Goal: Find specific page/section: Find specific page/section

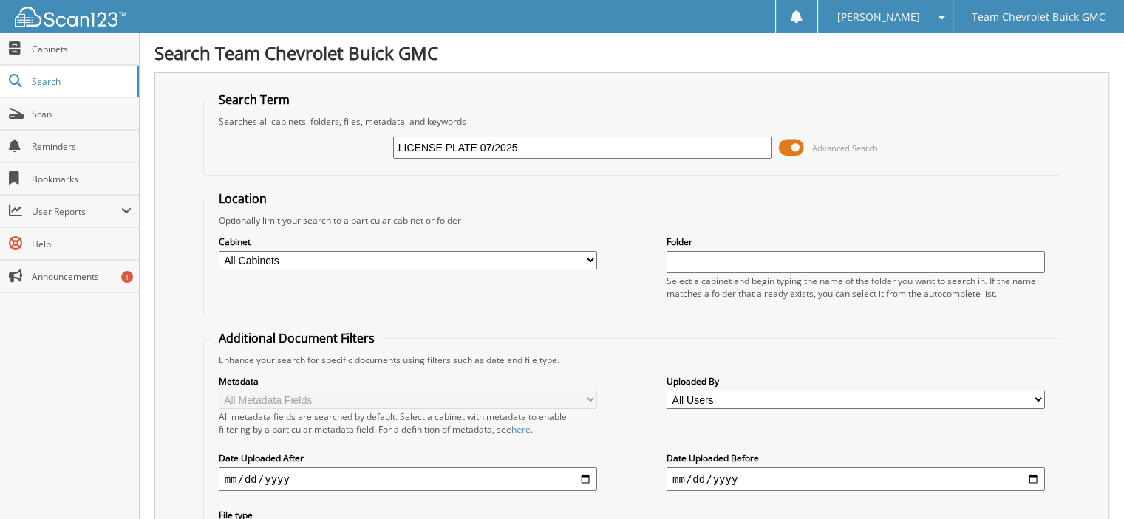
drag, startPoint x: 545, startPoint y: 151, endPoint x: -1099, endPoint y: -75, distance: 1659.4
click at [0, 0] on html "Delilah C. Settings Logout Team Chevrolet Buick GMC Close Cabinets Search Scan" at bounding box center [562, 441] width 1124 height 883
type input "30987"
drag, startPoint x: 559, startPoint y: 153, endPoint x: 53, endPoint y: 87, distance: 509.7
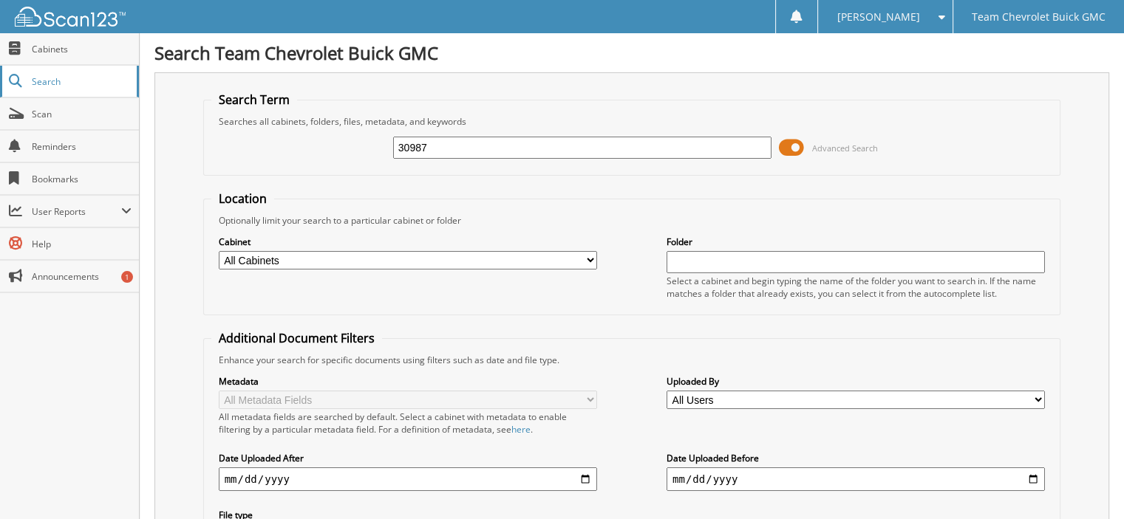
click at [53, 87] on body "Delilah C. Settings Logout Team Chevrolet Buick GMC Close Cabinets Search Scan …" at bounding box center [562, 361] width 1124 height 722
type input "172767"
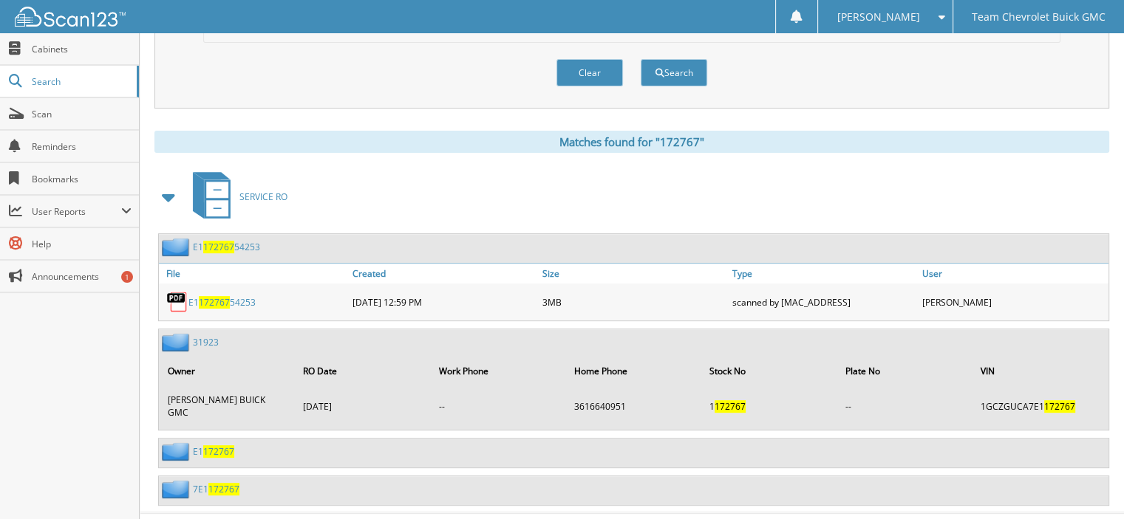
scroll to position [527, 0]
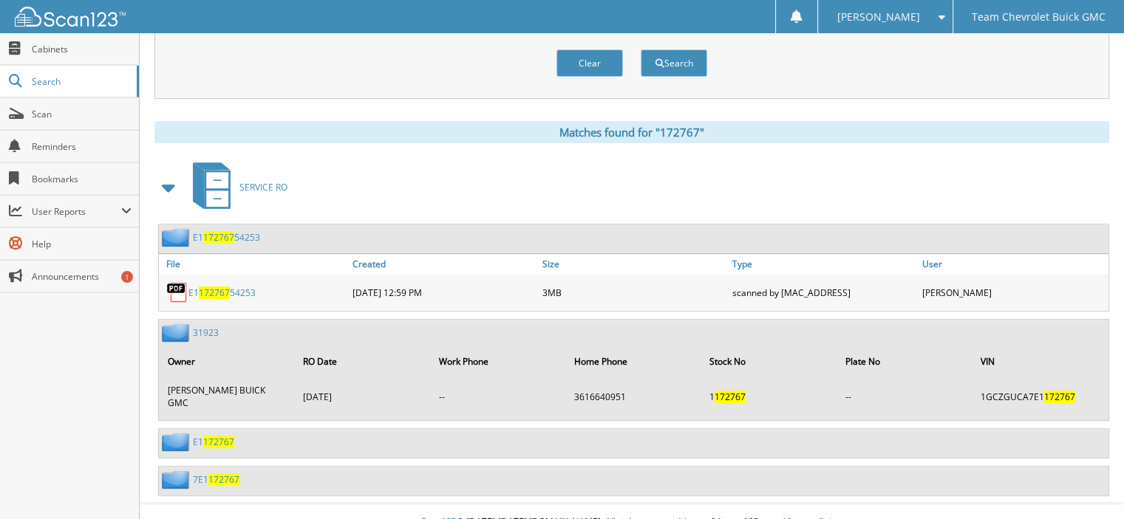
click at [203, 436] on span "172767" at bounding box center [218, 442] width 31 height 13
click at [202, 474] on link "7E1 172767" at bounding box center [216, 480] width 47 height 13
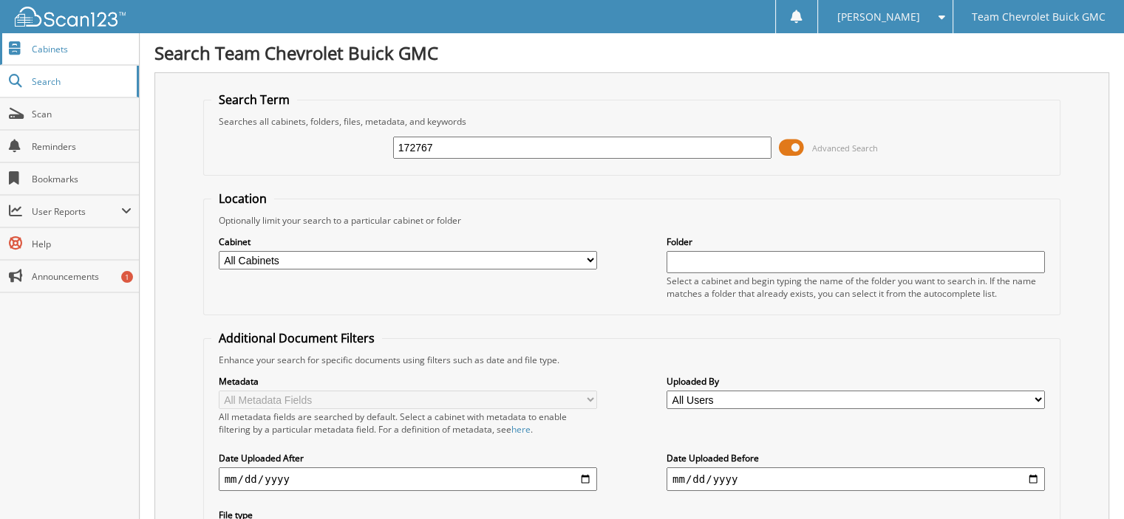
click at [55, 61] on link "Cabinets" at bounding box center [69, 49] width 139 height 32
type input "chevy van"
drag, startPoint x: 508, startPoint y: 139, endPoint x: -579, endPoint y: 106, distance: 1087.4
click at [0, 106] on html "[PERSON_NAME] Settings Logout Team Chevrolet Buick GMC Close Cabinets Search Sc…" at bounding box center [562, 361] width 1124 height 722
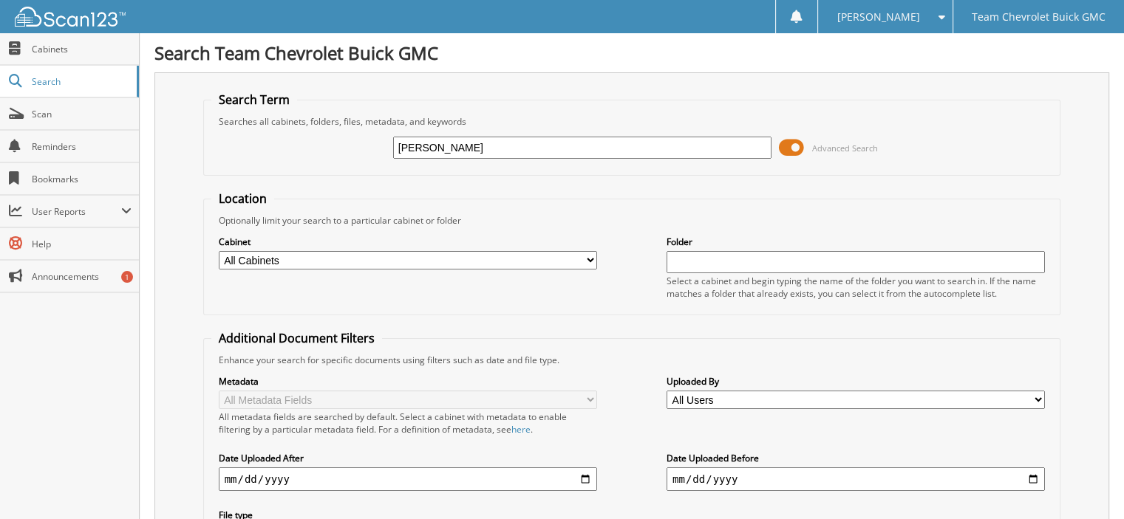
type input "[PERSON_NAME]"
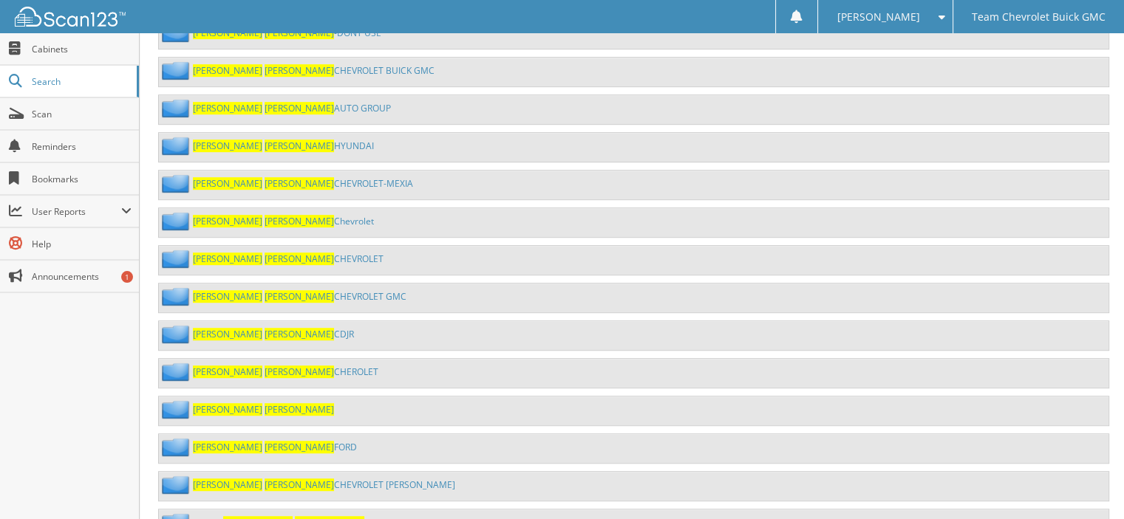
scroll to position [739, 0]
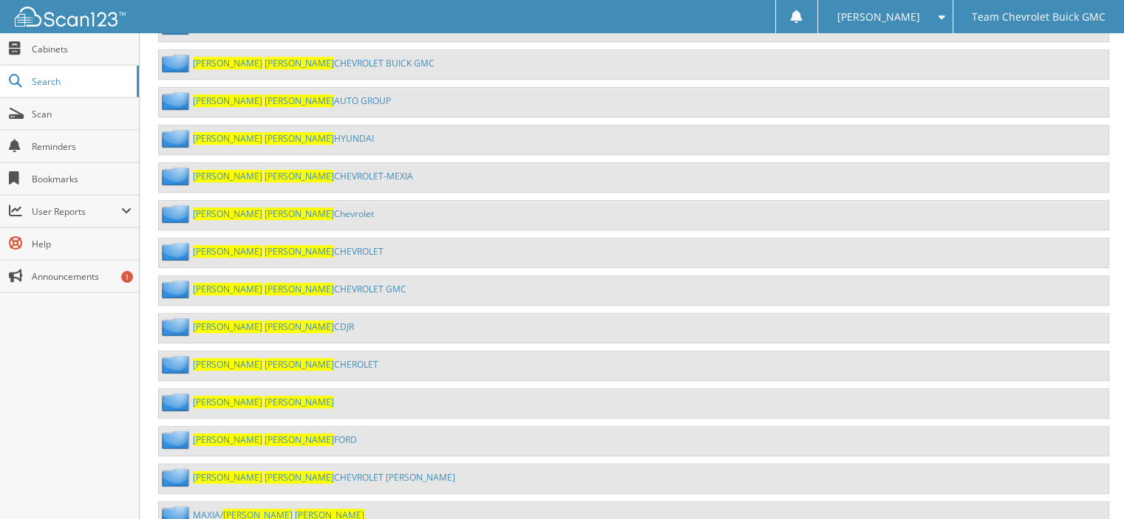
click at [265, 434] on span "[PERSON_NAME]" at bounding box center [299, 440] width 69 height 13
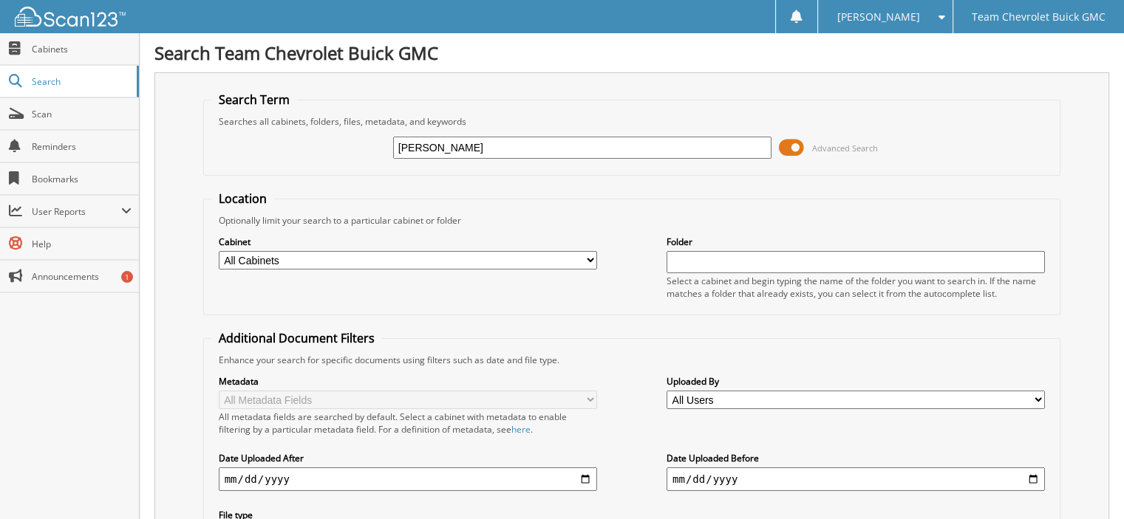
click at [795, 145] on span at bounding box center [791, 148] width 25 height 22
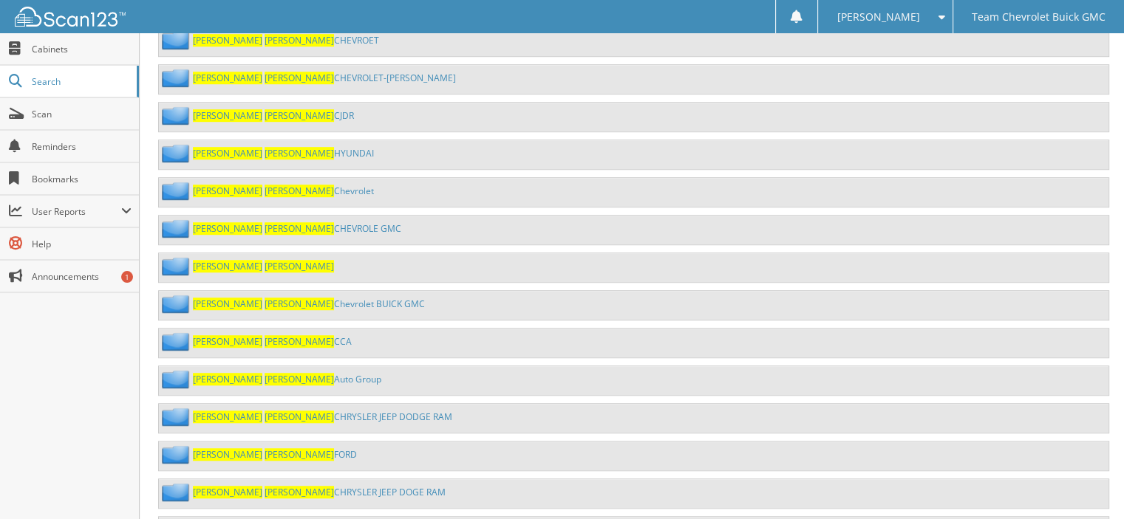
scroll to position [1034, 0]
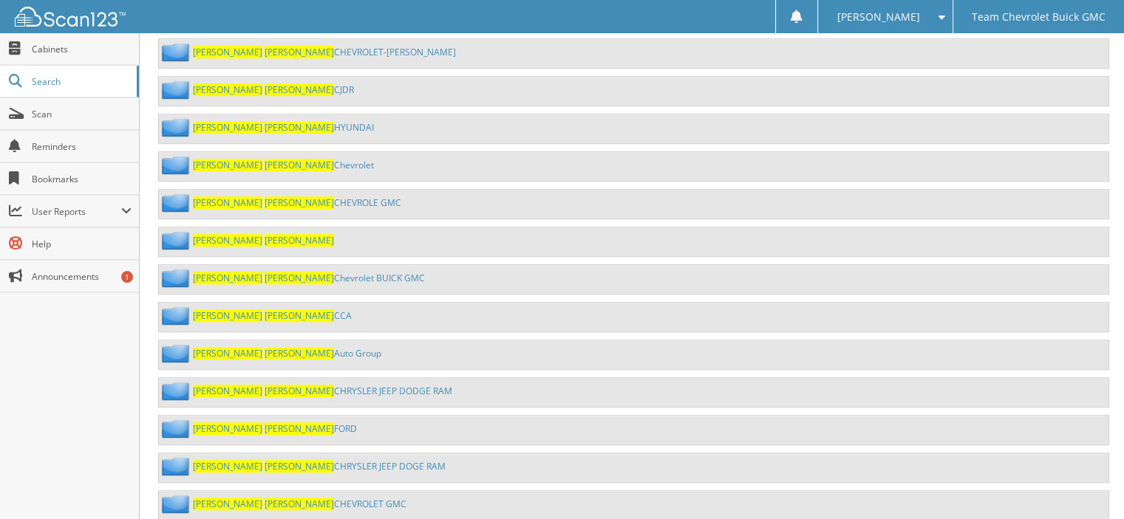
click at [265, 423] on span "TERRY" at bounding box center [299, 429] width 69 height 13
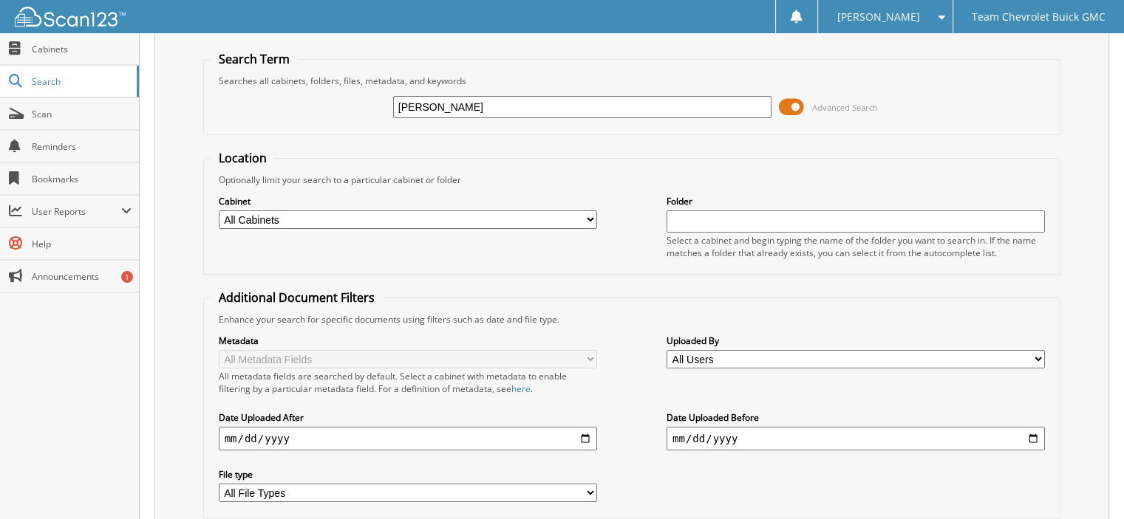
scroll to position [74, 0]
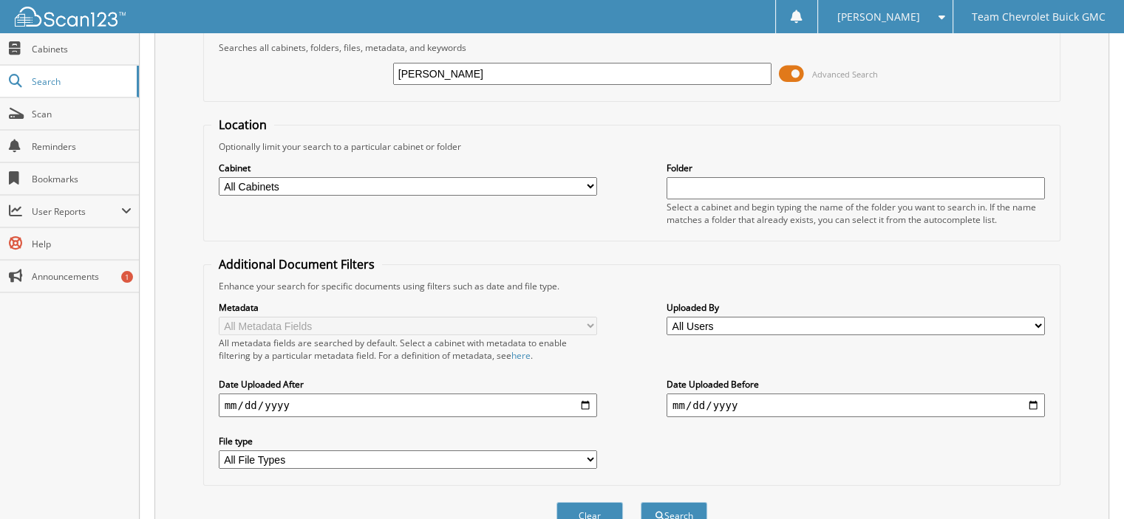
click at [798, 67] on span at bounding box center [791, 74] width 25 height 22
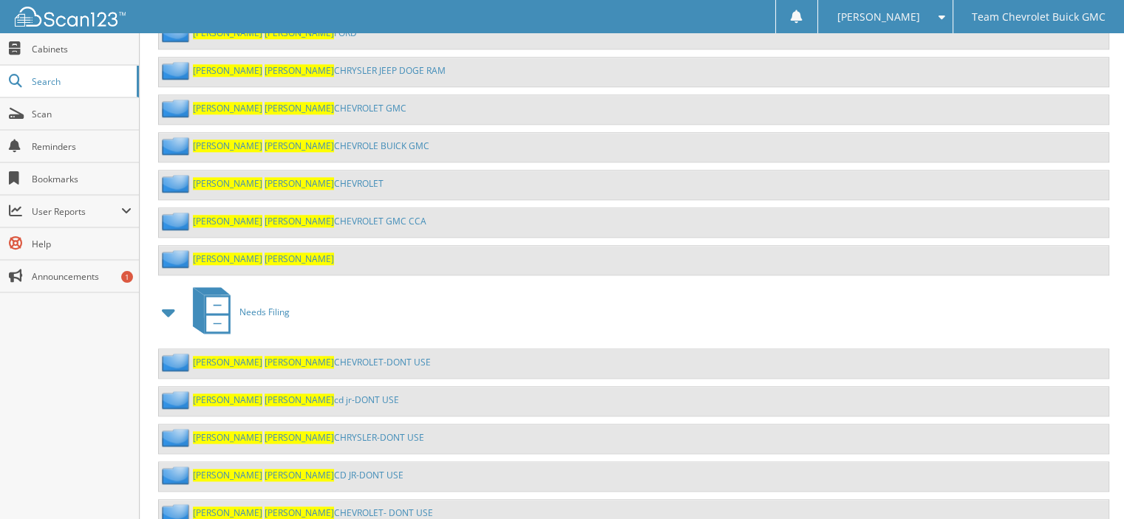
scroll to position [1445, 0]
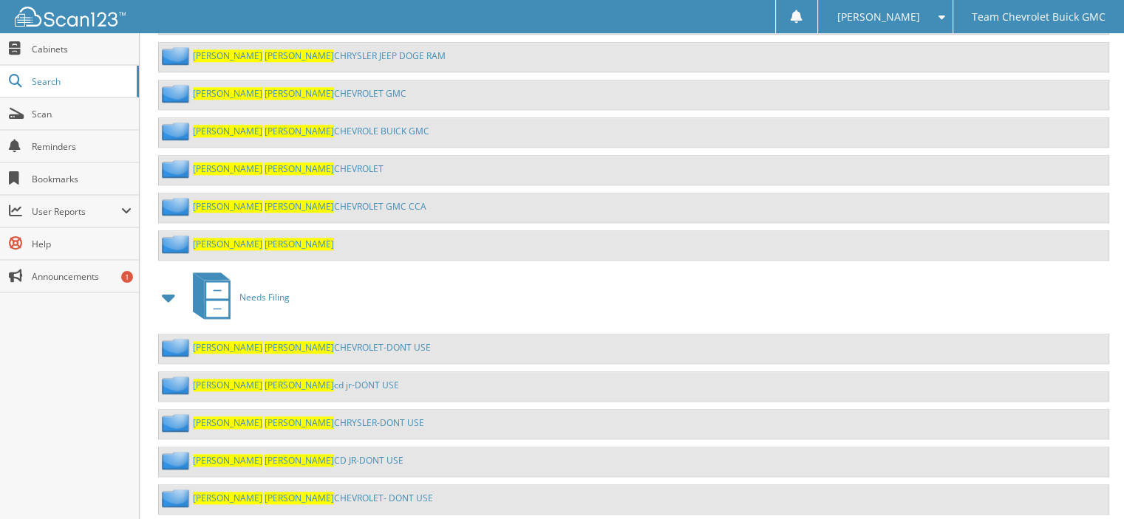
click at [222, 231] on div "Mike Terry" at bounding box center [633, 245] width 949 height 29
click at [204, 238] on span "[PERSON_NAME]" at bounding box center [227, 244] width 69 height 13
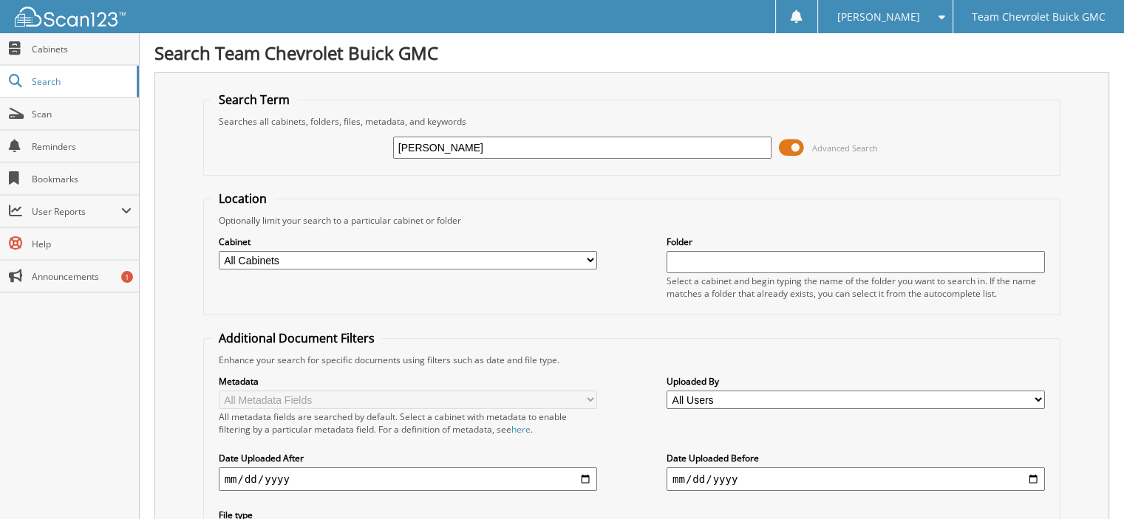
click at [792, 145] on span at bounding box center [791, 148] width 25 height 22
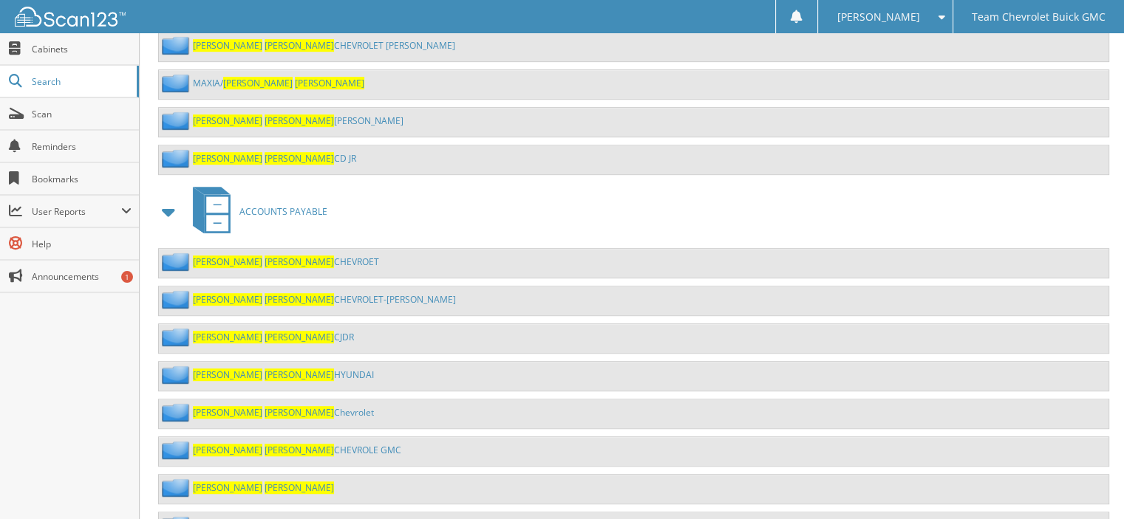
scroll to position [813, 0]
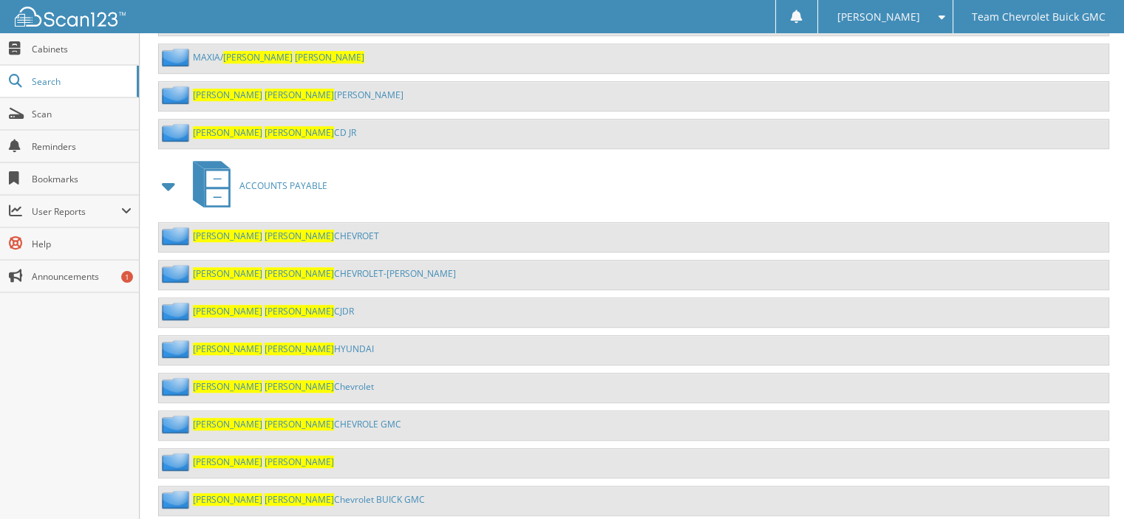
click at [211, 456] on span "[PERSON_NAME]" at bounding box center [227, 462] width 69 height 13
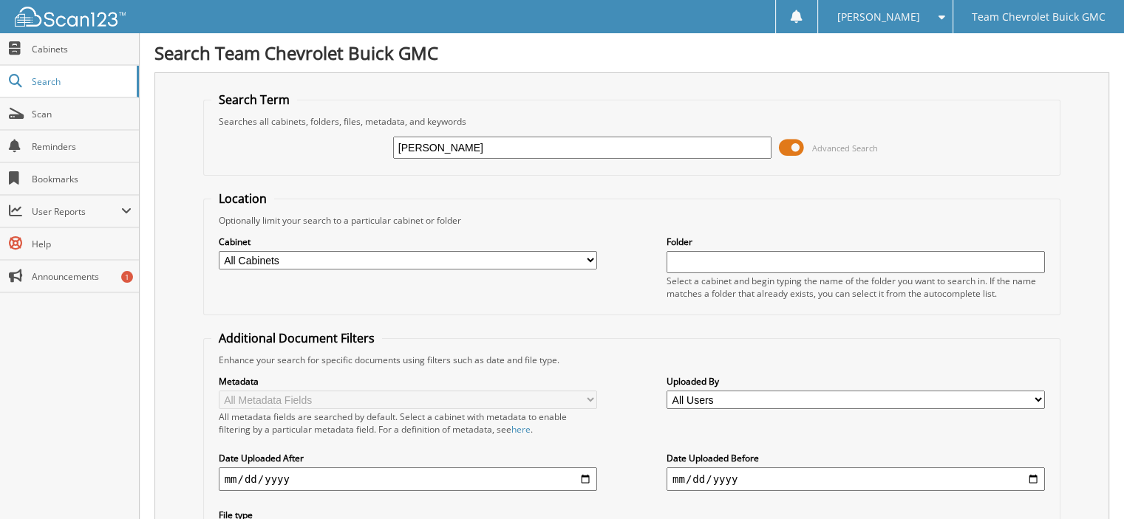
click at [798, 141] on span at bounding box center [791, 148] width 25 height 22
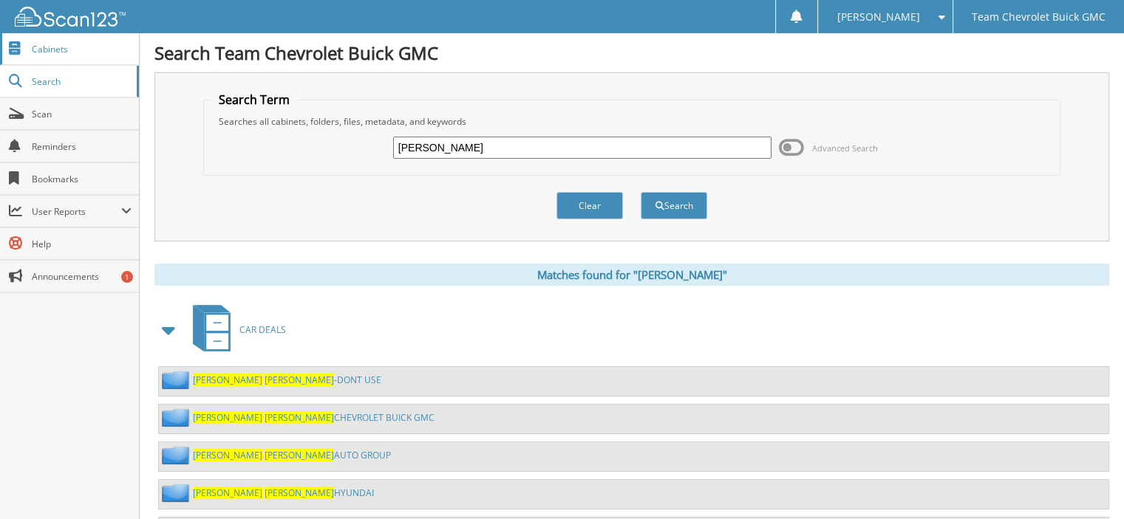
click at [92, 62] on link "Cabinets" at bounding box center [69, 49] width 139 height 32
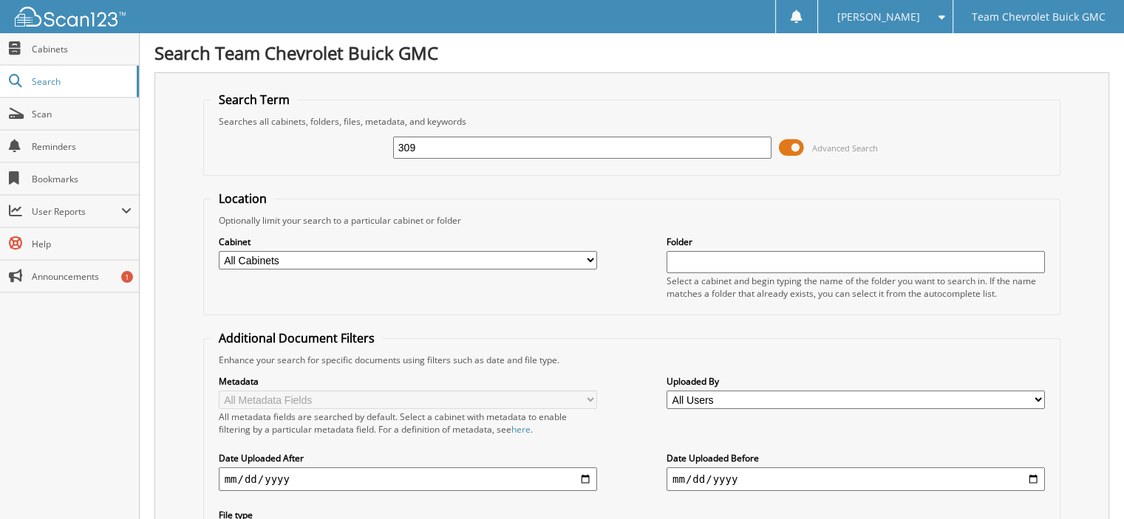
type input "309"
click at [788, 146] on span at bounding box center [791, 148] width 25 height 22
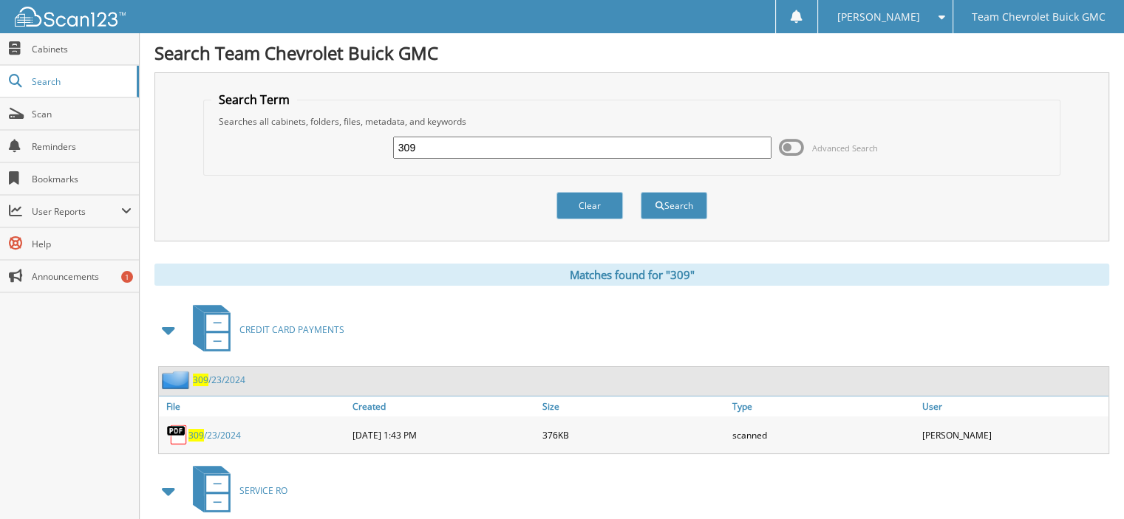
drag, startPoint x: 464, startPoint y: 151, endPoint x: -631, endPoint y: -34, distance: 1110.6
type input "2014 chevy van"
click at [641, 192] on button "Search" at bounding box center [674, 205] width 67 height 27
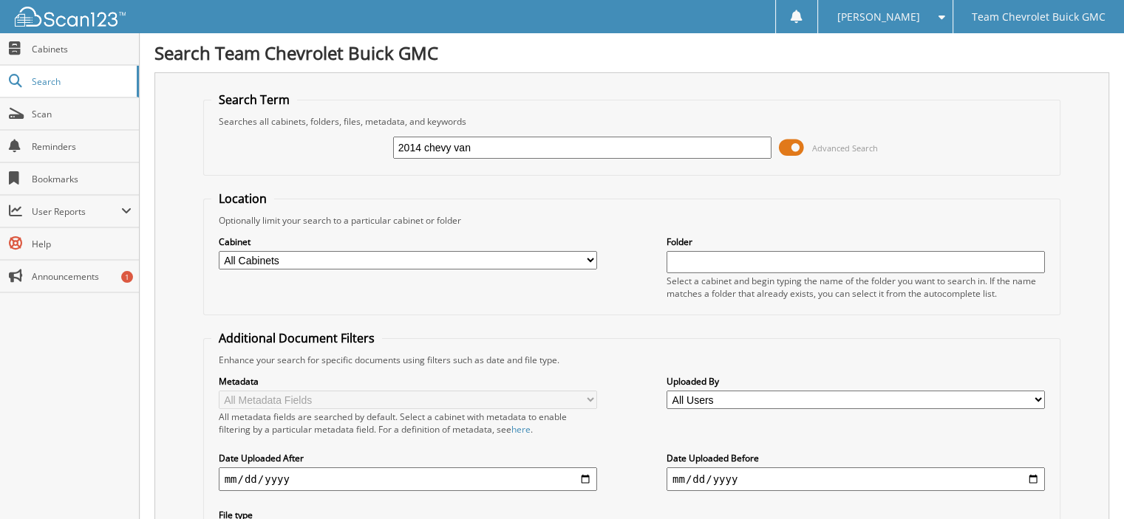
click at [802, 141] on span at bounding box center [791, 148] width 25 height 22
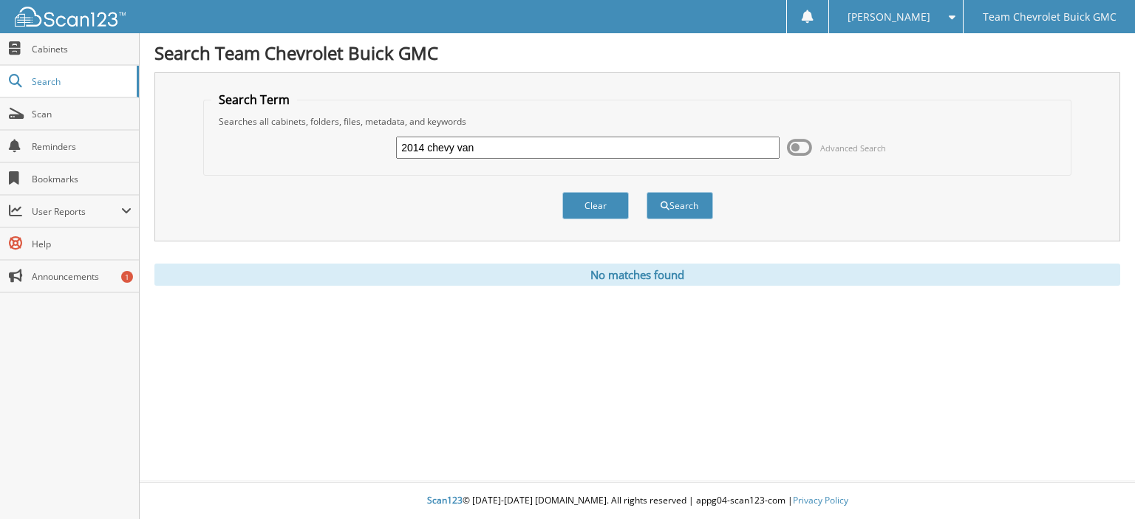
click at [455, 151] on input "2014 chevy van" at bounding box center [587, 148] width 383 height 22
type input "2014 chevroelt van"
click at [647, 192] on button "Search" at bounding box center [680, 205] width 67 height 27
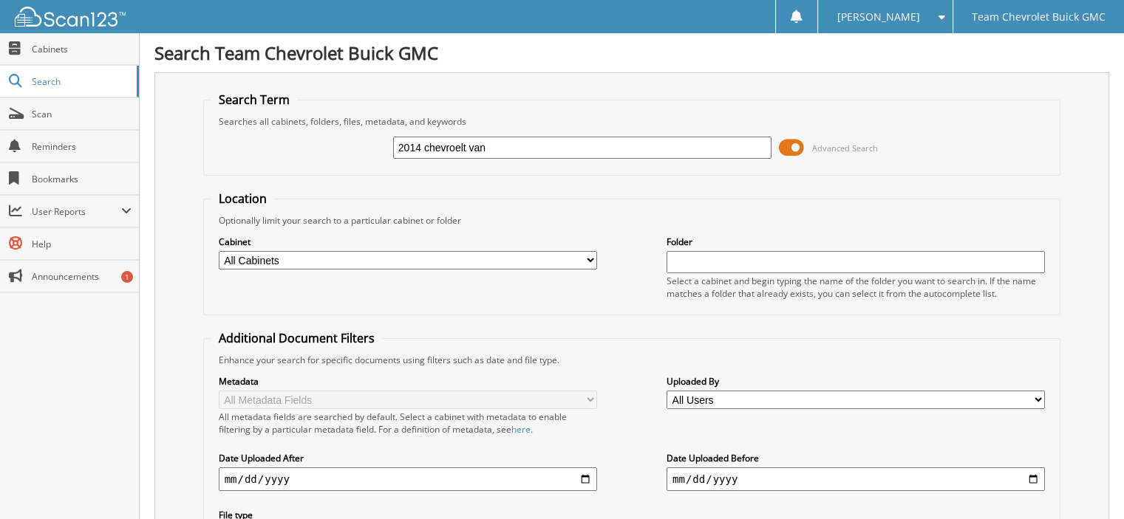
click at [457, 146] on input "2014 chevroelt van" at bounding box center [582, 148] width 378 height 22
type input "2014 chevrolet van"
click at [796, 147] on span at bounding box center [791, 148] width 25 height 22
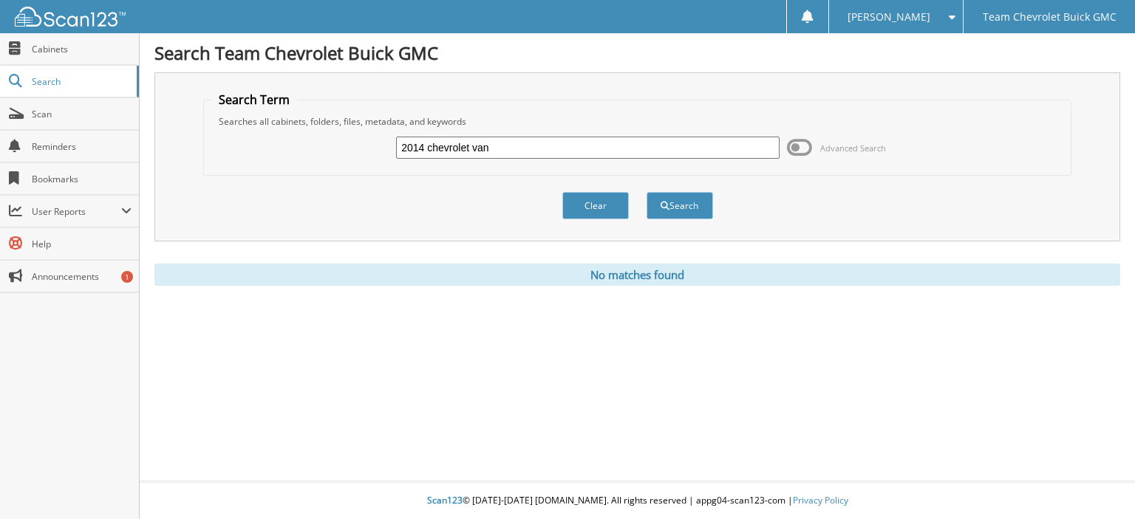
drag, startPoint x: 468, startPoint y: 146, endPoint x: 426, endPoint y: 145, distance: 41.4
click at [426, 145] on input "2014 chevrolet van" at bounding box center [587, 148] width 383 height 22
type input "2014 team van"
click at [647, 192] on button "Search" at bounding box center [680, 205] width 67 height 27
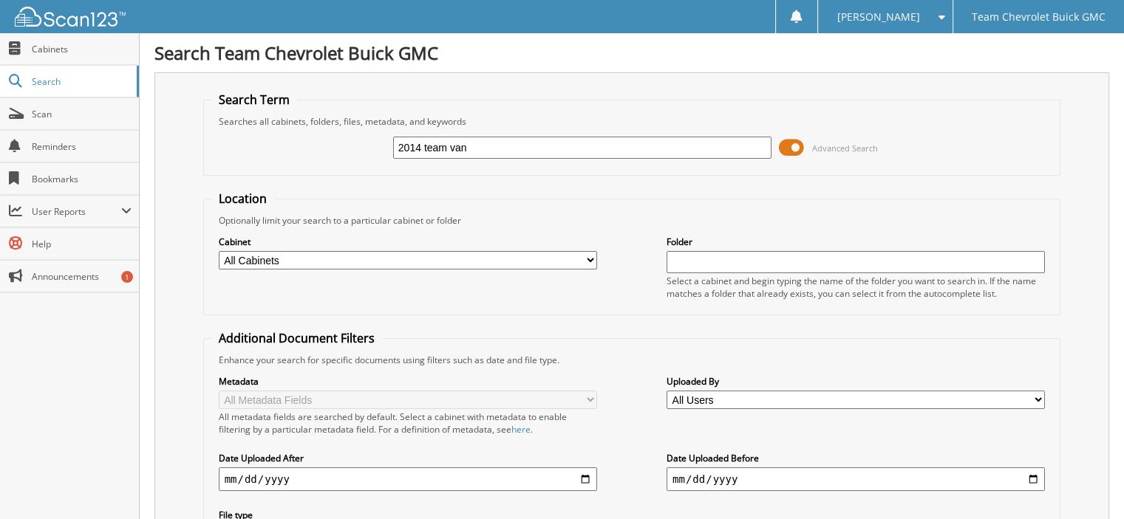
click at [794, 143] on span at bounding box center [791, 148] width 25 height 22
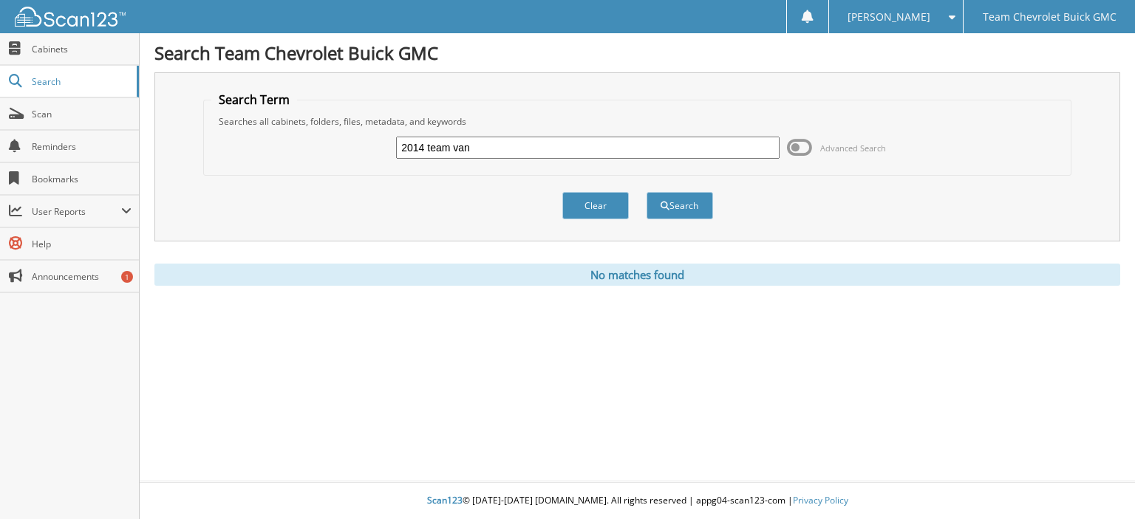
drag, startPoint x: 206, startPoint y: 103, endPoint x: -1135, endPoint y: -89, distance: 1354.8
click at [0, 0] on html "[PERSON_NAME] Settings Logout Team Chevrolet Buick GMC Close Cabinets Search Sc…" at bounding box center [567, 259] width 1135 height 519
type input "050528"
click at [647, 192] on button "Search" at bounding box center [680, 205] width 67 height 27
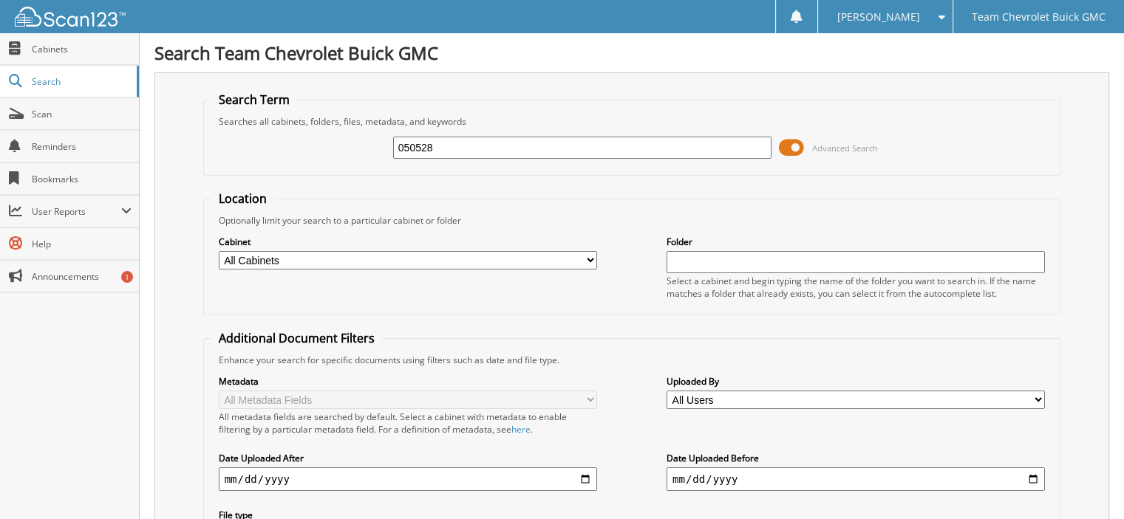
click at [791, 144] on span at bounding box center [791, 148] width 25 height 22
